Goal: Information Seeking & Learning: Learn about a topic

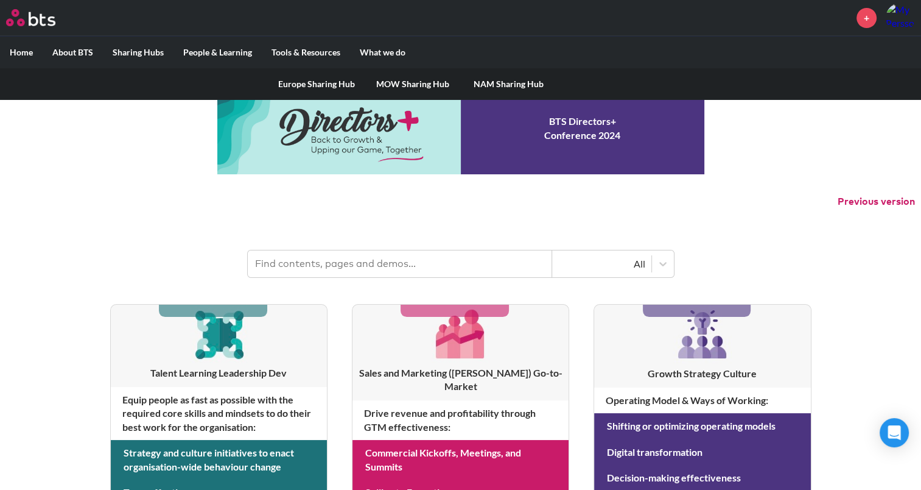
click at [141, 51] on label "Sharing Hubs" at bounding box center [138, 53] width 71 height 32
click at [0, 0] on input "Sharing Hubs" at bounding box center [0, 0] width 0 height 0
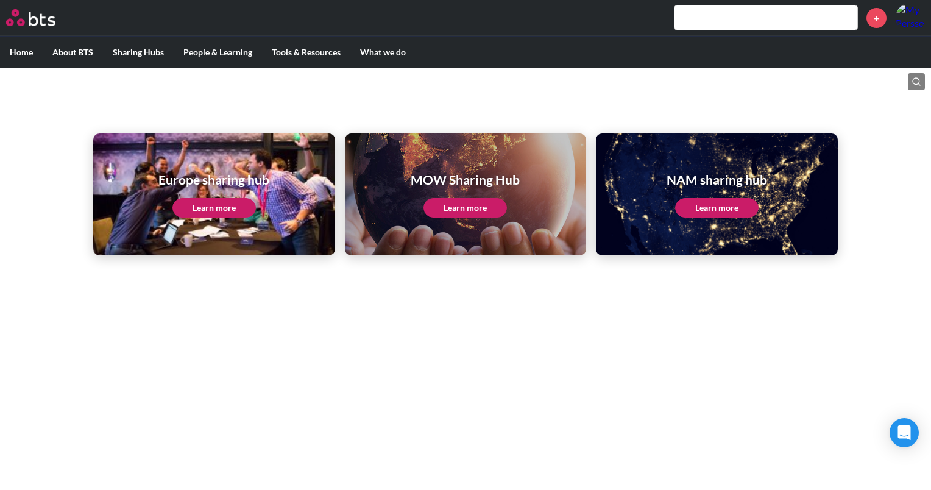
click at [201, 152] on div "Europe sharing hub Learn more" at bounding box center [214, 194] width 242 height 122
click at [209, 212] on link "Learn more" at bounding box center [213, 207] width 83 height 19
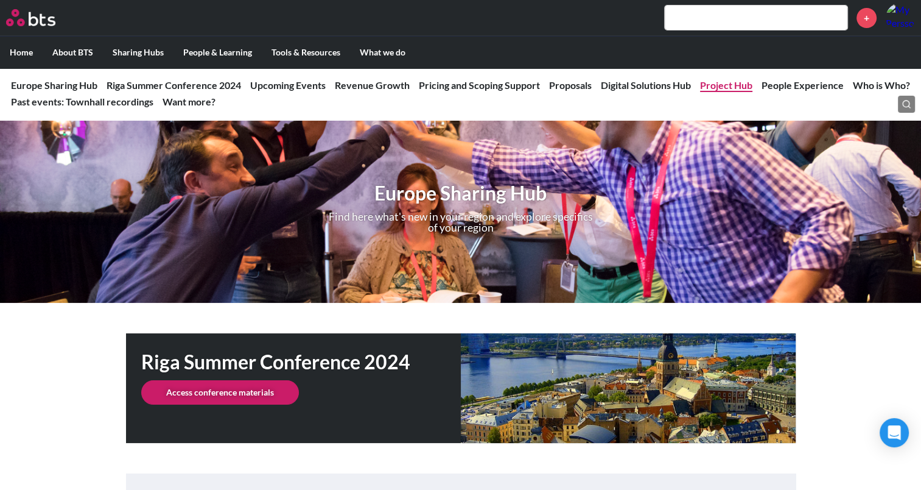
click at [730, 83] on link "Project Hub" at bounding box center [726, 85] width 52 height 12
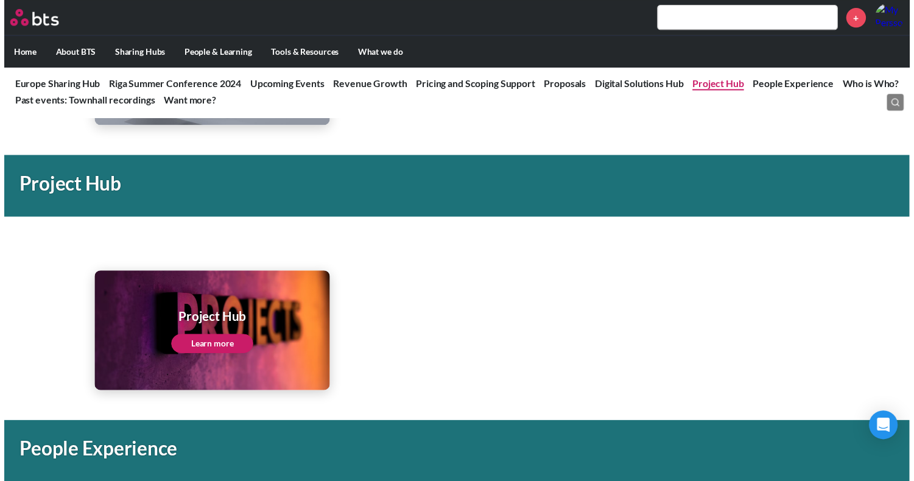
scroll to position [2430, 0]
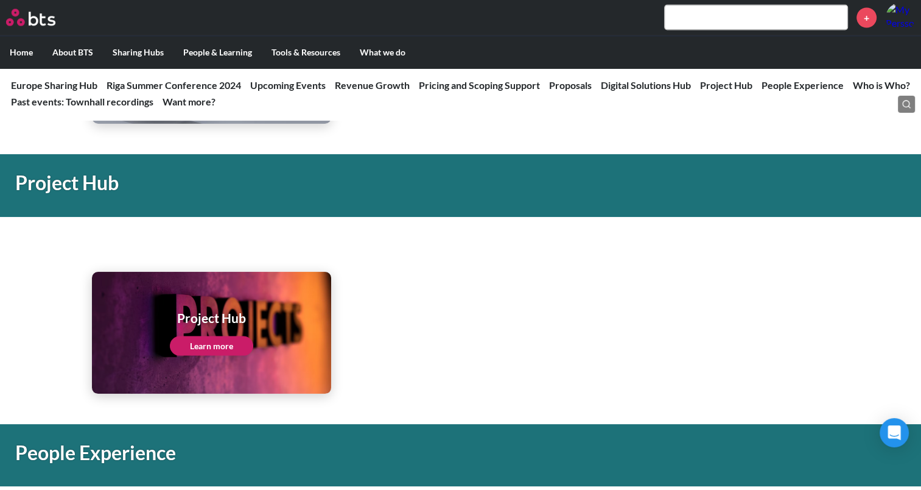
click at [287, 340] on div "Project Hub Learn more" at bounding box center [211, 333] width 239 height 122
click at [217, 353] on link "Learn more" at bounding box center [211, 345] width 83 height 19
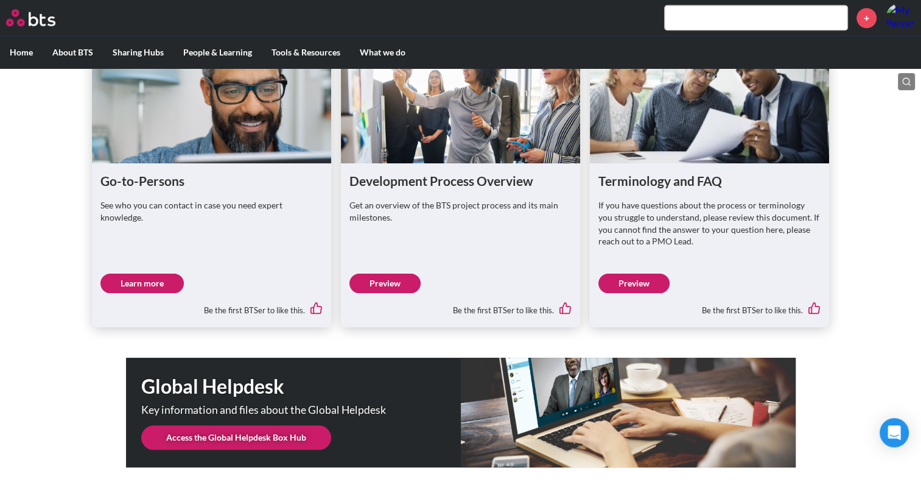
scroll to position [1045, 0]
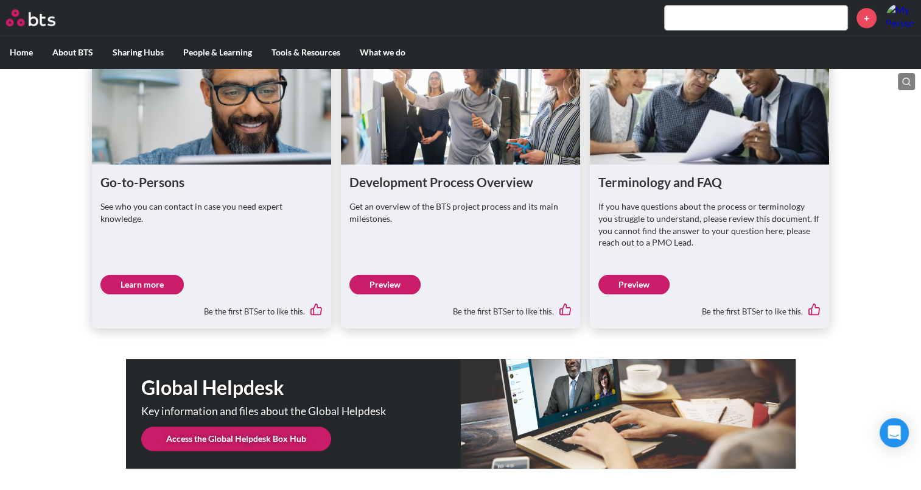
click at [381, 294] on link "Preview" at bounding box center [385, 284] width 71 height 19
click at [639, 294] on link "Preview" at bounding box center [634, 284] width 71 height 19
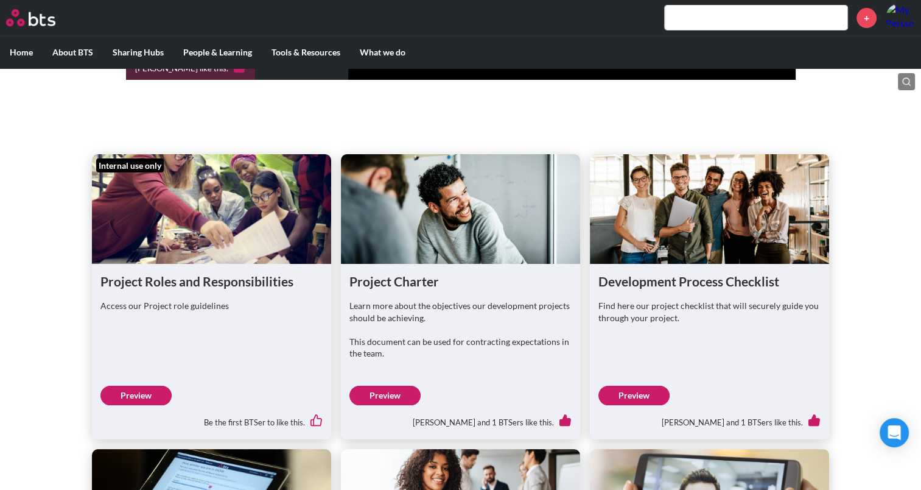
scroll to position [358, 0]
